Goal: Register for event/course

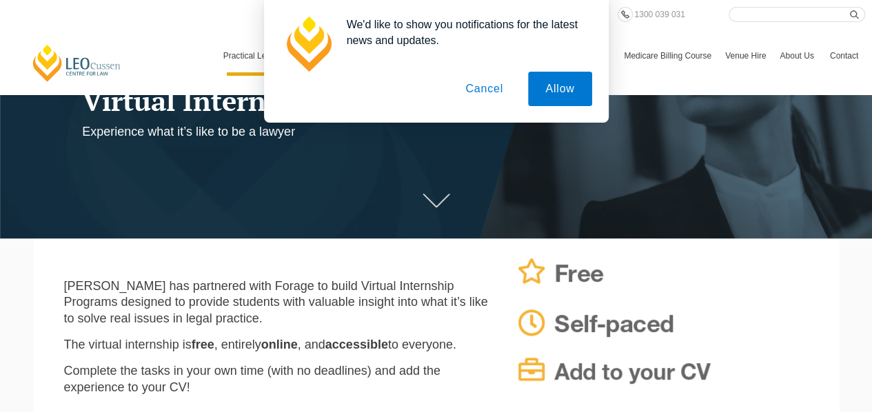
click at [483, 86] on button "Cancel" at bounding box center [484, 89] width 72 height 34
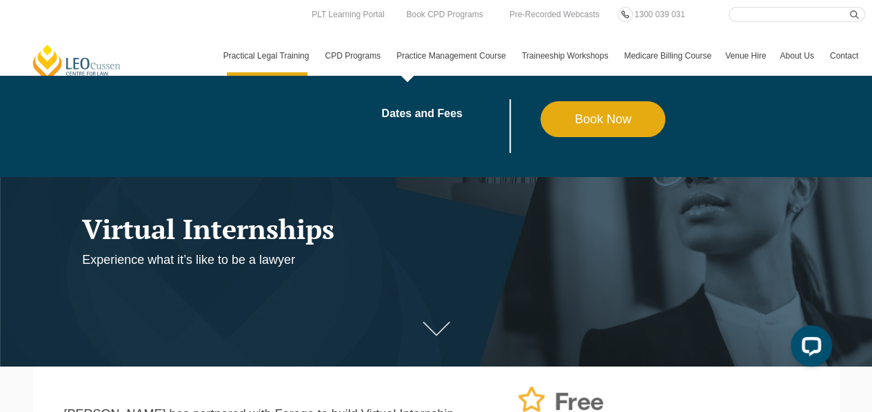
click at [481, 54] on link "Practice Management Course" at bounding box center [452, 56] width 125 height 40
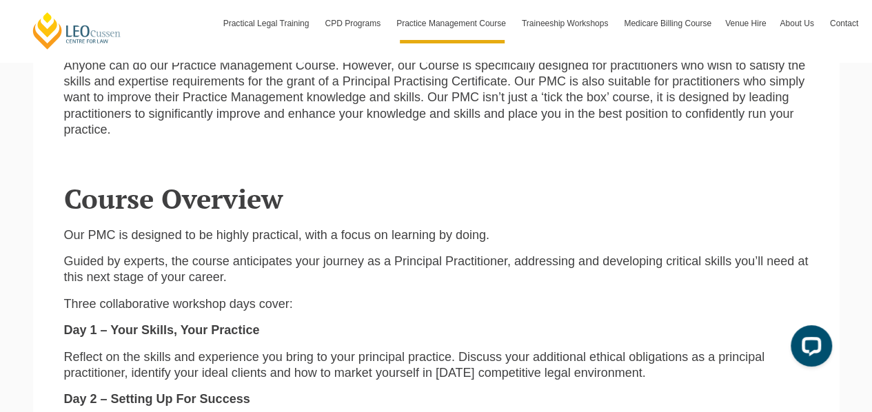
scroll to position [1269, 0]
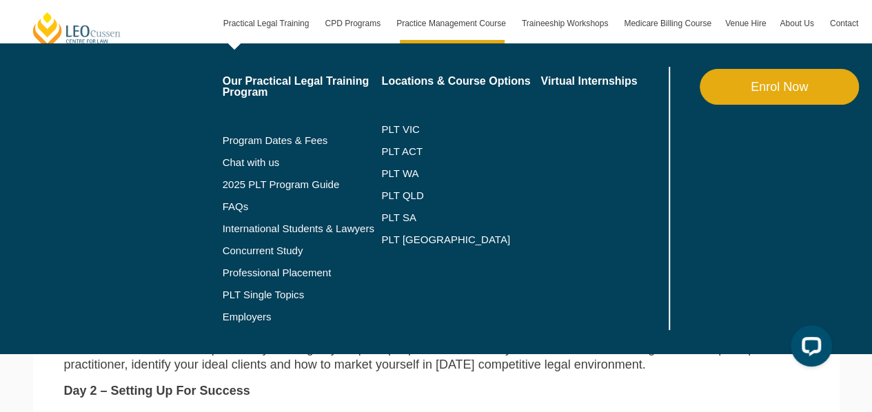
click at [254, 26] on link "Practical Legal Training" at bounding box center [267, 23] width 102 height 40
